Goal: Task Accomplishment & Management: Use online tool/utility

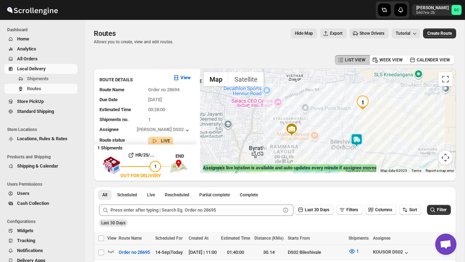
scroll to position [97, 0]
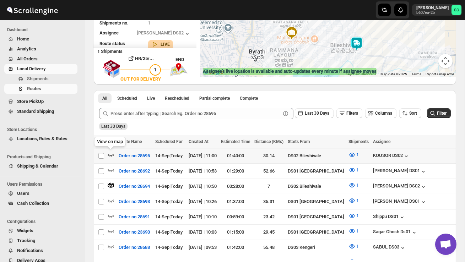
click at [110, 155] on icon "button" at bounding box center [110, 154] width 7 height 7
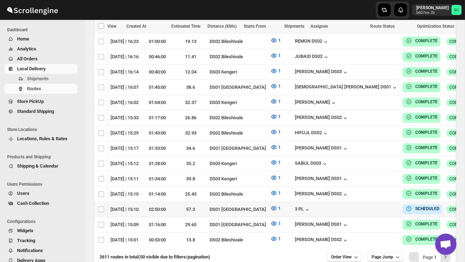
scroll to position [761, 0]
click at [23, 193] on span "Users" at bounding box center [23, 193] width 12 height 5
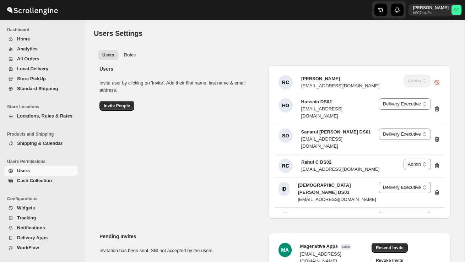
select select "637b767fbaab0276b10c91d5"
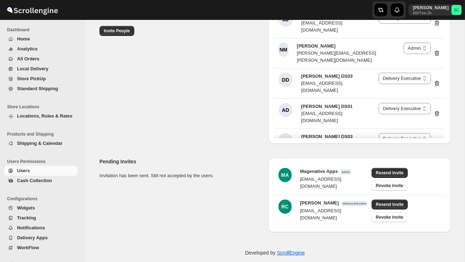
scroll to position [1060, 0]
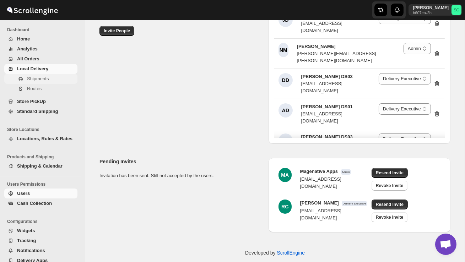
click at [42, 79] on span "Shipments" at bounding box center [38, 78] width 22 height 5
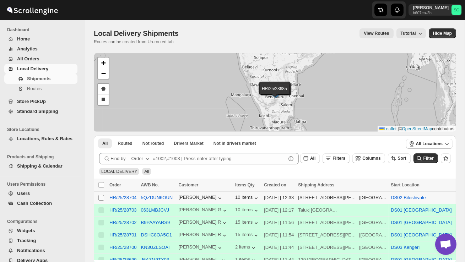
click at [101, 199] on input "Select shipment" at bounding box center [101, 198] width 6 height 6
checkbox input "true"
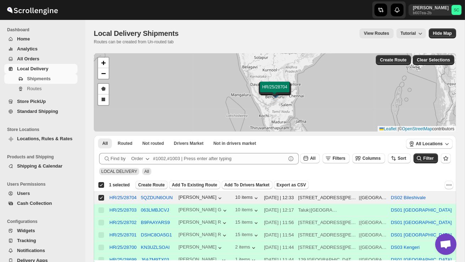
click at [158, 184] on span "Create Route" at bounding box center [151, 185] width 27 height 6
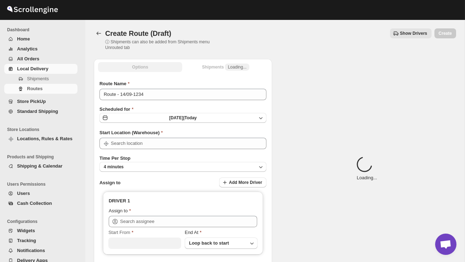
type input "DS02 Bileshivale"
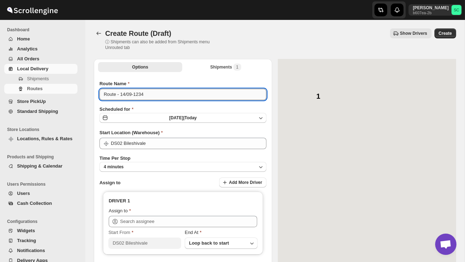
click at [155, 95] on input "Route - 14/09-1234" at bounding box center [182, 94] width 167 height 11
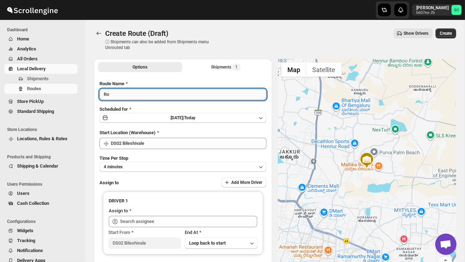
type input "R"
type input "Order no 28704"
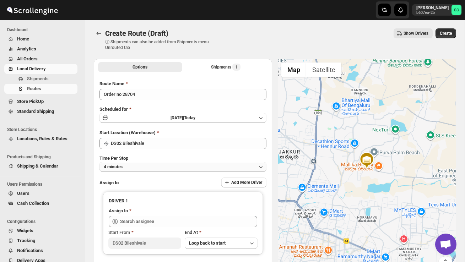
click at [148, 165] on button "4 minutes" at bounding box center [182, 167] width 167 height 10
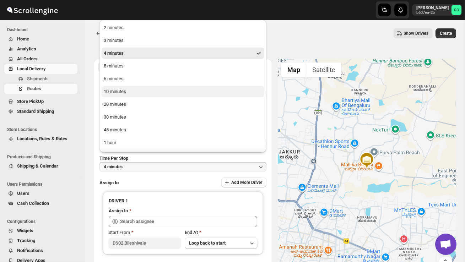
click at [126, 93] on div "10 minutes" at bounding box center [115, 91] width 22 height 7
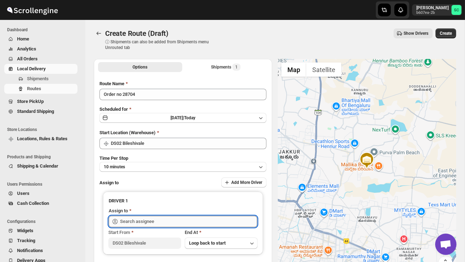
click at [139, 220] on input "text" at bounding box center [188, 221] width 137 height 11
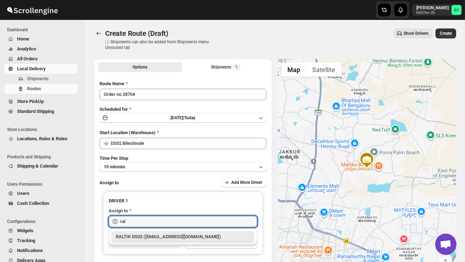
click at [153, 234] on div "RALTIK DS02 (cecih54531@btcours.com)" at bounding box center [183, 236] width 134 height 7
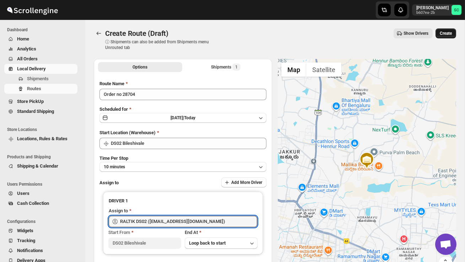
type input "RALTIK DS02 (cecih54531@btcours.com)"
click at [448, 34] on span "Create" at bounding box center [446, 34] width 12 height 6
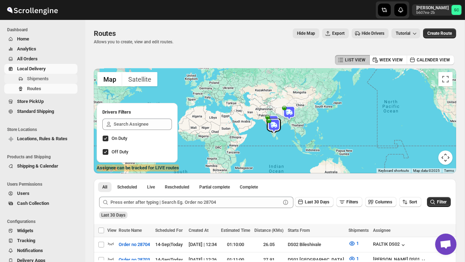
click at [36, 76] on span "Shipments" at bounding box center [38, 78] width 22 height 5
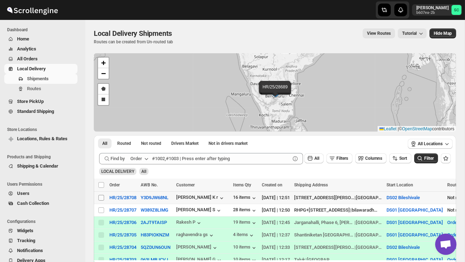
click at [104, 197] on input "Select shipment" at bounding box center [101, 198] width 6 height 6
checkbox input "true"
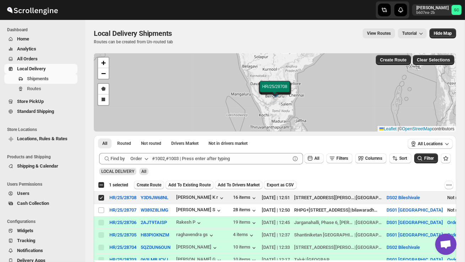
click at [148, 185] on span "Create Route" at bounding box center [149, 185] width 25 height 6
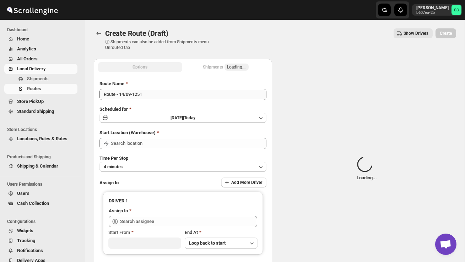
type input "DS02 Bileshivale"
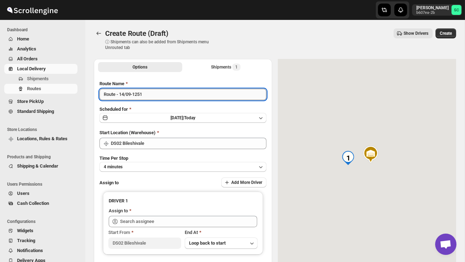
click at [153, 95] on input "Route - 14/09-1251" at bounding box center [182, 94] width 167 height 11
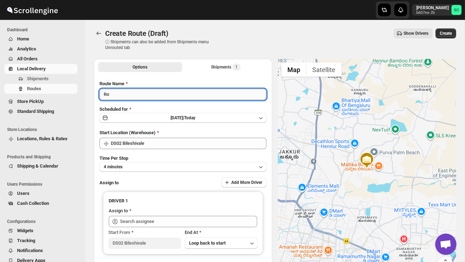
type input "R"
type input "Order no 28708"
click at [164, 164] on button "4 minutes" at bounding box center [182, 167] width 167 height 10
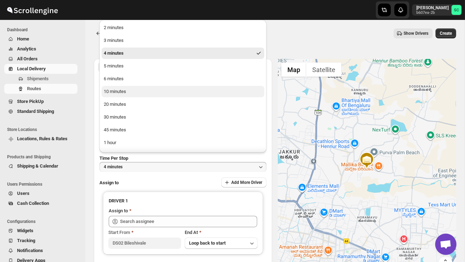
click at [137, 91] on button "10 minutes" at bounding box center [183, 91] width 163 height 11
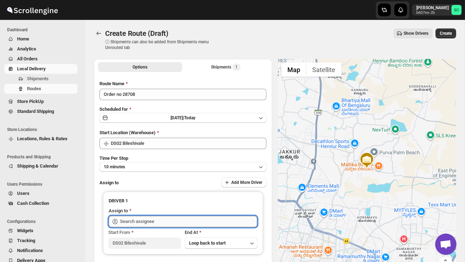
click at [126, 217] on input "text" at bounding box center [188, 221] width 137 height 11
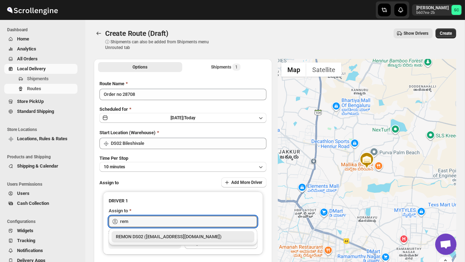
click at [138, 234] on div "REMON DS02 (kesame7468@btcours.com)" at bounding box center [183, 236] width 134 height 7
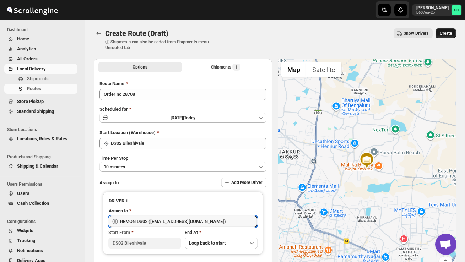
type input "REMON DS02 (kesame7468@btcours.com)"
click at [453, 36] on button "Create" at bounding box center [445, 33] width 21 height 10
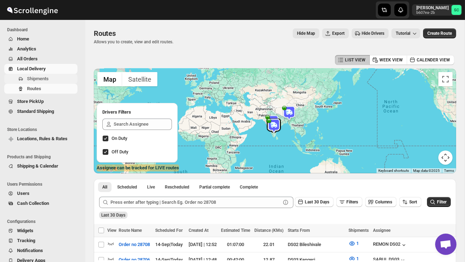
click at [46, 78] on span "Shipments" at bounding box center [38, 78] width 22 height 5
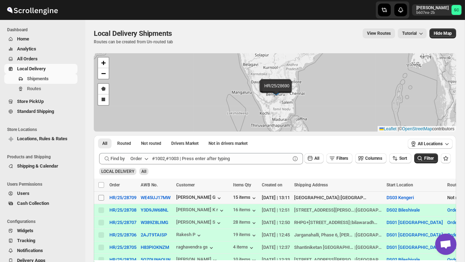
click at [99, 199] on input "Select shipment" at bounding box center [101, 198] width 6 height 6
checkbox input "true"
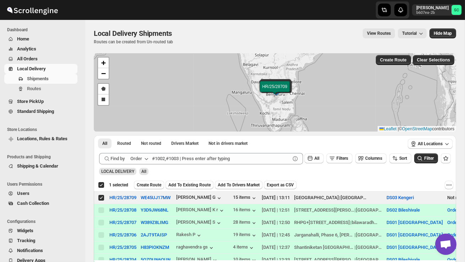
click at [156, 178] on div "Submit Find by Order All Filters Columns Sort Filter LOCAL DELIVERY All" at bounding box center [275, 164] width 362 height 28
click at [156, 181] on button "Create Route" at bounding box center [149, 185] width 30 height 9
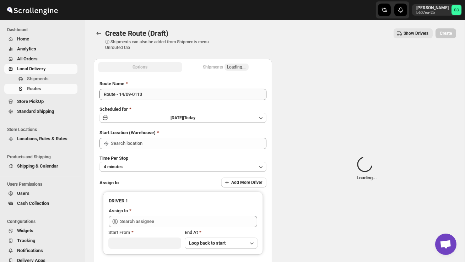
type input "DS03 Kengeri"
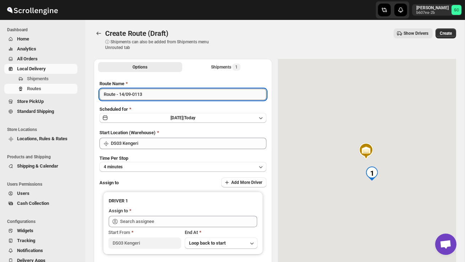
click at [152, 96] on input "Route - 14/09-0113" at bounding box center [182, 94] width 167 height 11
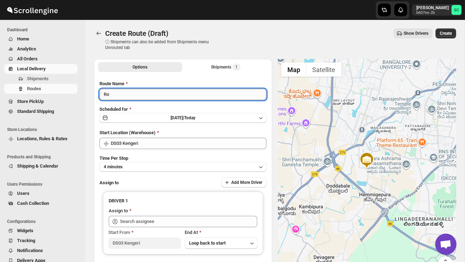
type input "R"
type input "Order no 28709"
click at [150, 165] on button "4 minutes" at bounding box center [182, 167] width 167 height 10
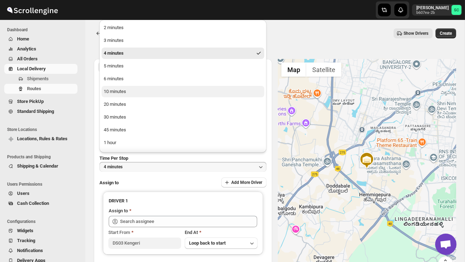
click at [125, 96] on button "10 minutes" at bounding box center [183, 91] width 163 height 11
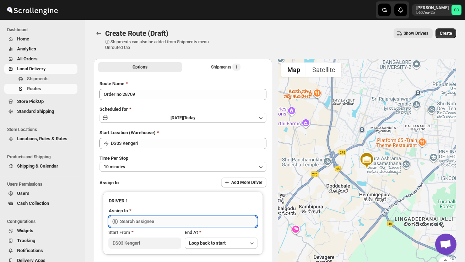
click at [135, 218] on input "text" at bounding box center [188, 221] width 137 height 11
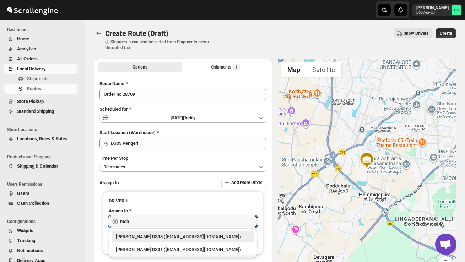
click at [147, 234] on div "Mohim uddin DS03 (veyanal843@bizmud.com)" at bounding box center [183, 236] width 134 height 7
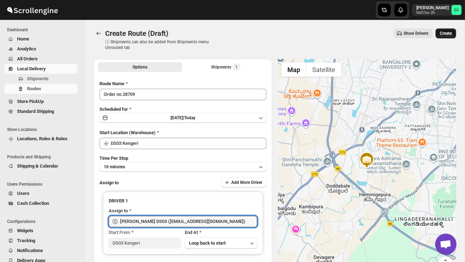
type input "Mohim uddin DS03 (veyanal843@bizmud.com)"
click at [445, 36] on button "Create" at bounding box center [445, 33] width 21 height 10
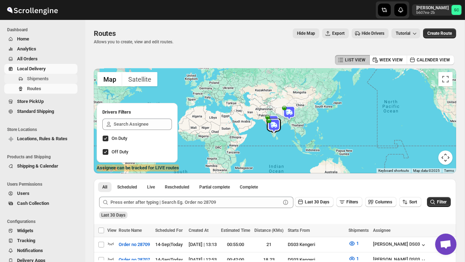
click at [41, 76] on span "Shipments" at bounding box center [38, 78] width 22 height 5
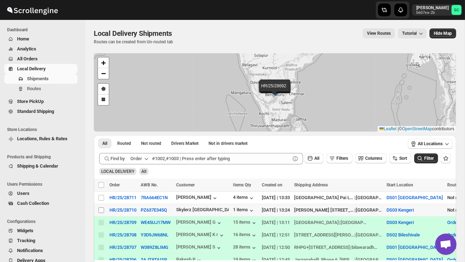
click at [99, 210] on input "Select shipment" at bounding box center [101, 210] width 6 height 6
checkbox input "true"
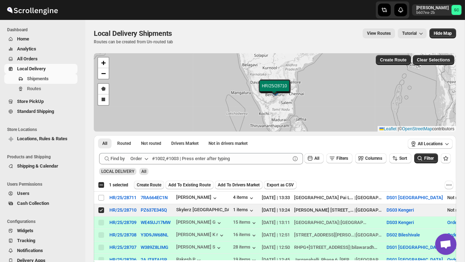
click at [152, 184] on span "Create Route" at bounding box center [149, 185] width 25 height 6
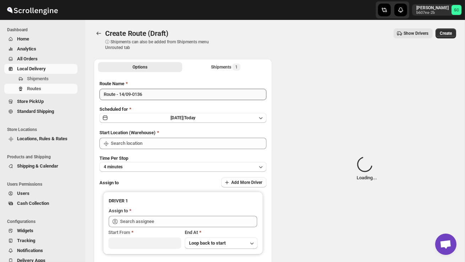
type input "DS03 Kengeri"
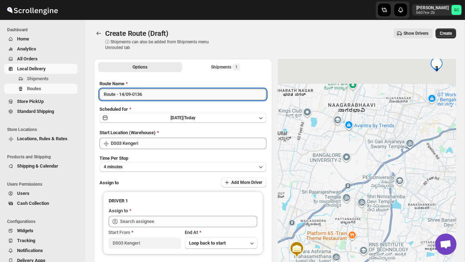
click at [150, 96] on input "Route - 14/09-0136" at bounding box center [182, 94] width 167 height 11
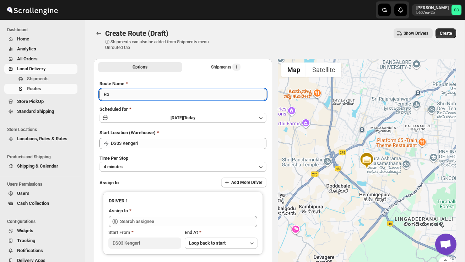
type input "R"
type input "Order no 28710"
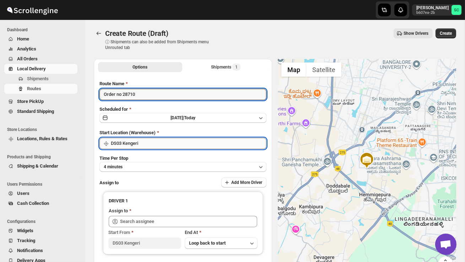
click at [168, 146] on input "DS03 Kengeri" at bounding box center [189, 143] width 156 height 11
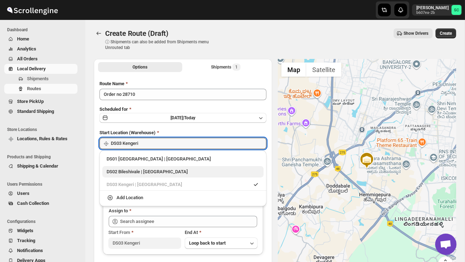
click at [169, 167] on div "DS02 Bileshivale | Bangalore" at bounding box center [182, 171] width 161 height 11
type input "DS02 Bileshivale"
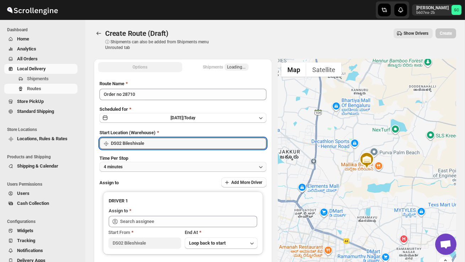
click at [161, 165] on button "4 minutes" at bounding box center [182, 167] width 167 height 10
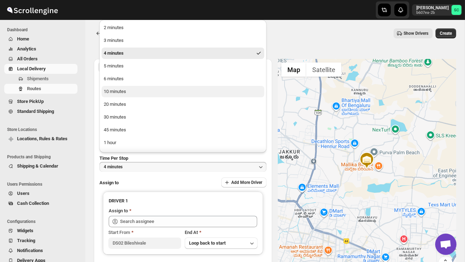
click at [123, 88] on button "10 minutes" at bounding box center [183, 91] width 163 height 11
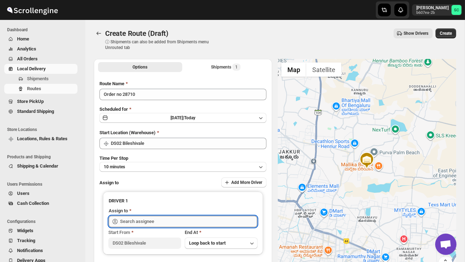
click at [145, 222] on input "text" at bounding box center [188, 221] width 137 height 11
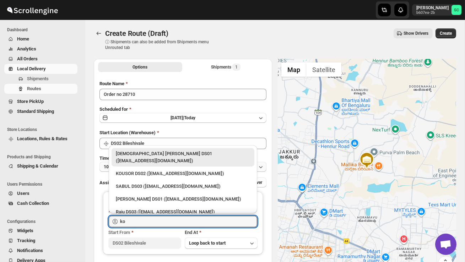
click at [166, 170] on div "KOUSOR DS02 (xivebi6567@decodewp.com)" at bounding box center [183, 173] width 134 height 7
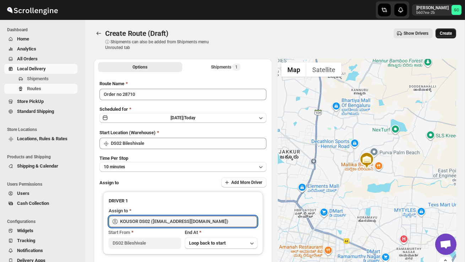
type input "KOUSOR DS02 (xivebi6567@decodewp.com)"
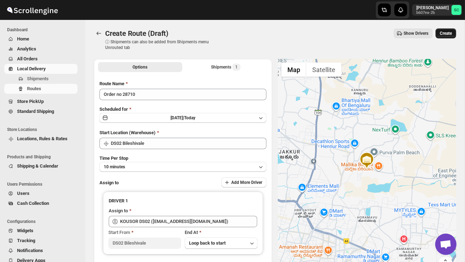
click at [450, 34] on span "Create" at bounding box center [446, 34] width 12 height 6
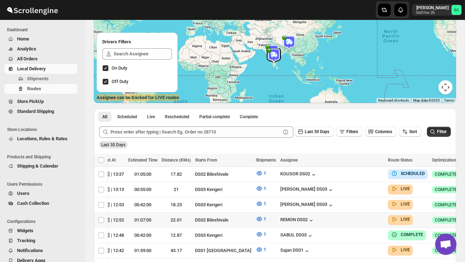
scroll to position [0, 102]
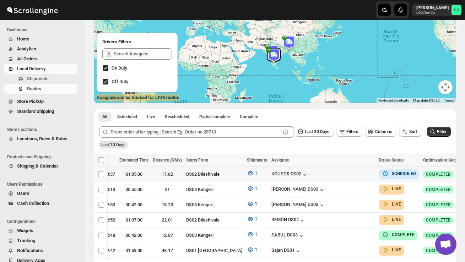
click at [465, 172] on icon "button" at bounding box center [469, 173] width 7 height 7
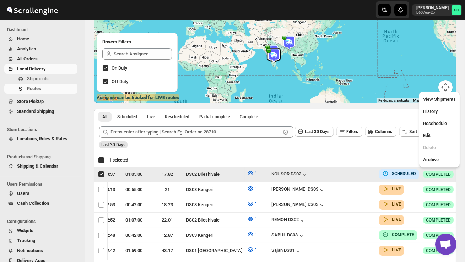
scroll to position [0, 0]
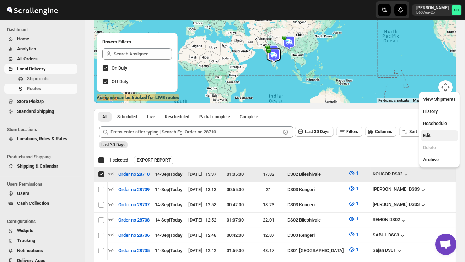
click at [438, 136] on span "Edit" at bounding box center [439, 135] width 33 height 7
checkbox input "false"
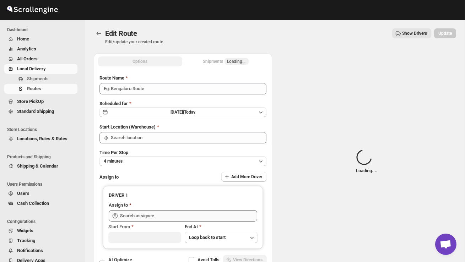
type input "Order no 28710"
type input "DS02 Bileshivale"
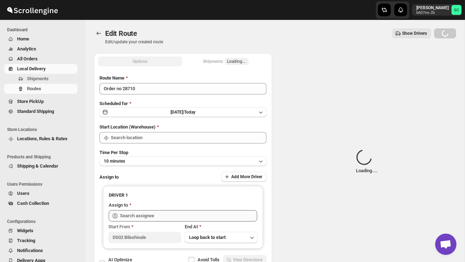
type input "DS02 Bileshivale"
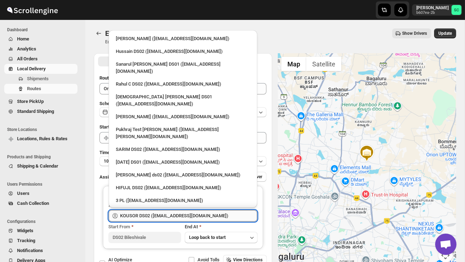
click at [193, 216] on input "KOUSOR DS02 (xivebi6567@decodewp.com)" at bounding box center [188, 215] width 137 height 11
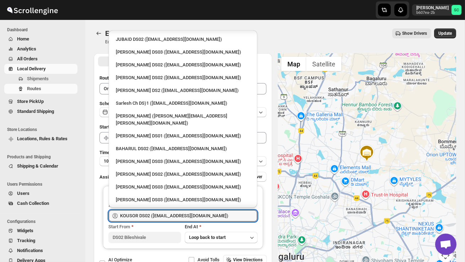
scroll to position [232, 0]
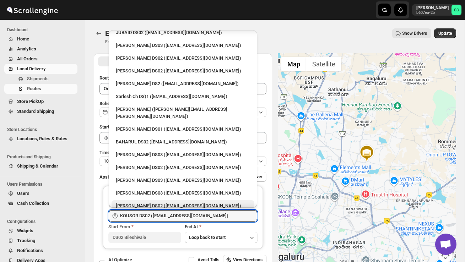
click at [155, 202] on div "BOLEN DS02 (wihof21751@coasah.com)" at bounding box center [183, 205] width 134 height 7
type input "BOLEN DS02 (wihof21751@coasah.com)"
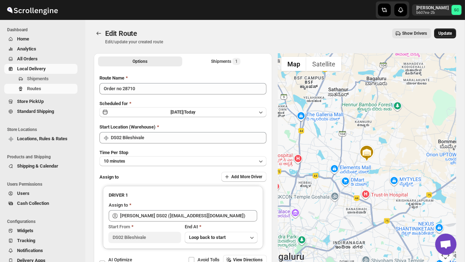
click at [449, 32] on span "Update" at bounding box center [444, 34] width 13 height 6
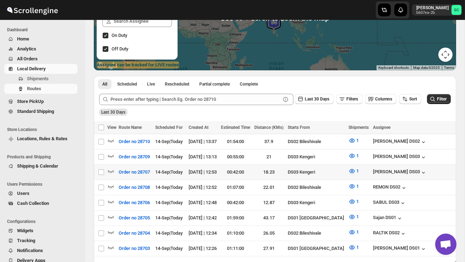
scroll to position [106, 0]
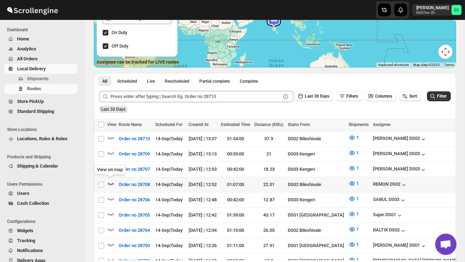
click at [108, 178] on div "View on map" at bounding box center [110, 171] width 34 height 16
click at [111, 183] on icon "button" at bounding box center [111, 184] width 6 height 3
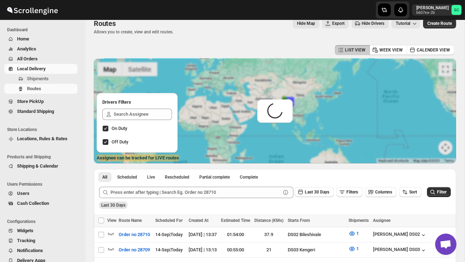
scroll to position [0, 0]
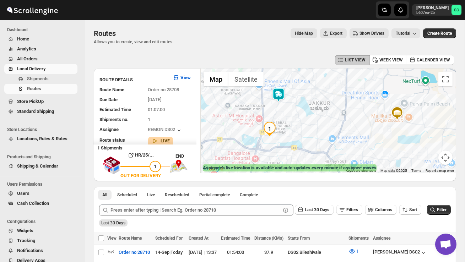
click at [281, 94] on img at bounding box center [278, 95] width 14 height 14
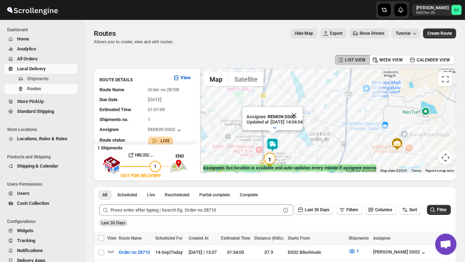
click at [42, 72] on link "Local Delivery" at bounding box center [40, 69] width 73 height 10
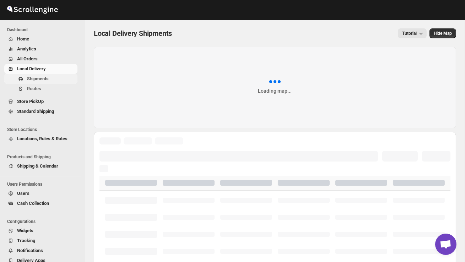
click at [42, 79] on span "Shipments" at bounding box center [38, 78] width 22 height 5
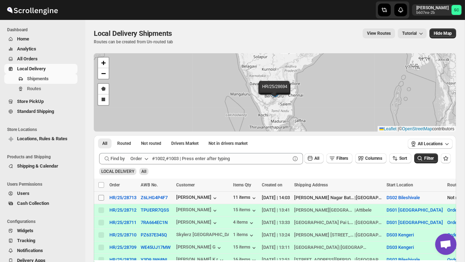
click at [103, 196] on input "Select shipment" at bounding box center [101, 198] width 6 height 6
checkbox input "true"
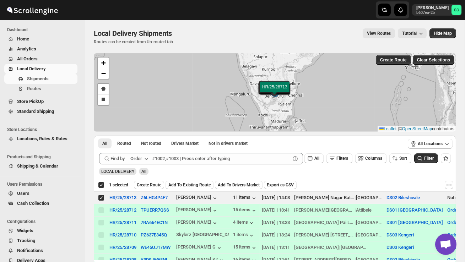
click at [149, 188] on span "Create Route" at bounding box center [149, 185] width 25 height 6
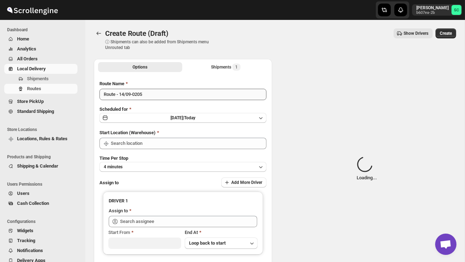
type input "DS02 Bileshivale"
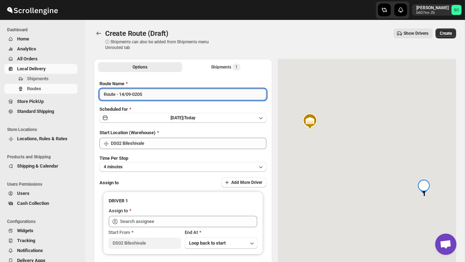
click at [150, 96] on input "Route - 14/09-0205" at bounding box center [182, 94] width 167 height 11
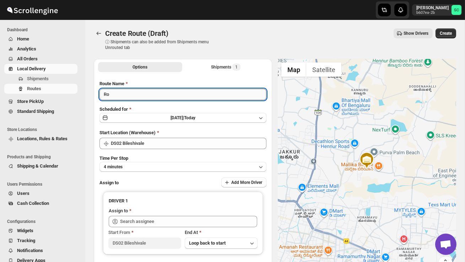
type input "R"
type input "Order no 28713"
click at [151, 164] on button "4 minutes" at bounding box center [182, 167] width 167 height 10
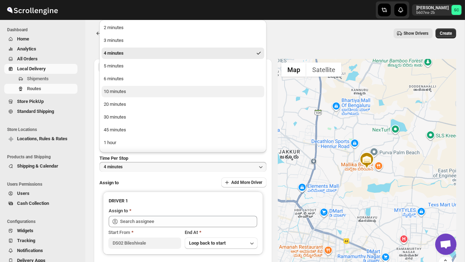
click at [126, 93] on div "10 minutes" at bounding box center [115, 91] width 22 height 7
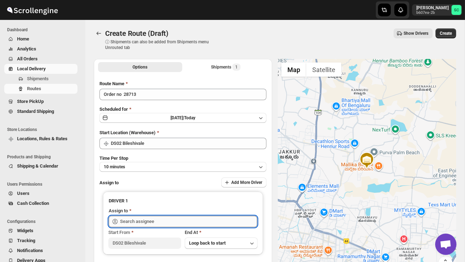
click at [139, 221] on input "text" at bounding box center [188, 221] width 137 height 11
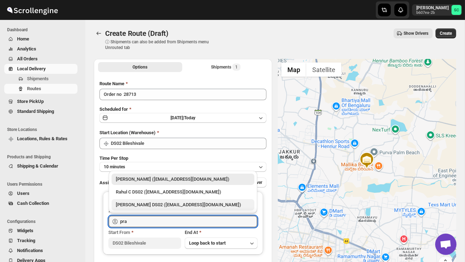
click at [162, 204] on div "PRAKSH DS02 (tetidoh251@flektel.com)" at bounding box center [183, 204] width 134 height 7
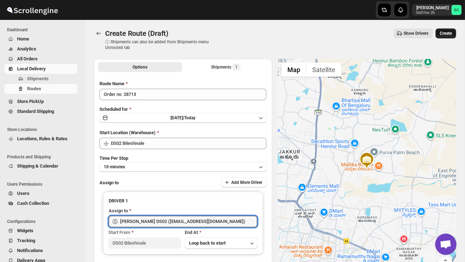
type input "PRAKSH DS02 (tetidoh251@flektel.com)"
click at [442, 38] on button "Create" at bounding box center [445, 33] width 21 height 10
